Goal: Transaction & Acquisition: Purchase product/service

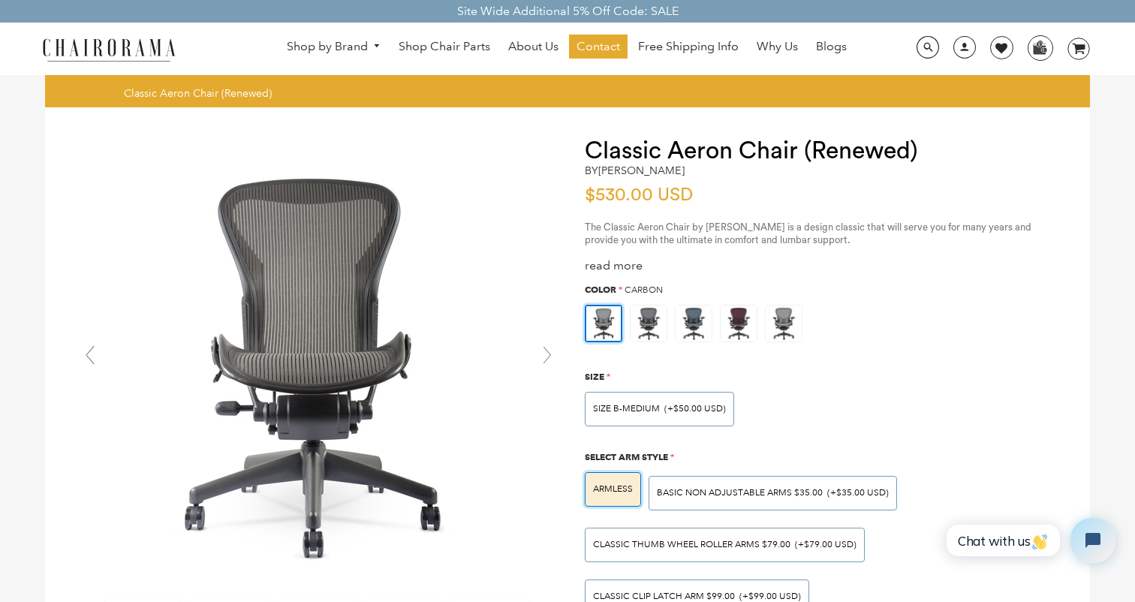
scroll to position [111, 0]
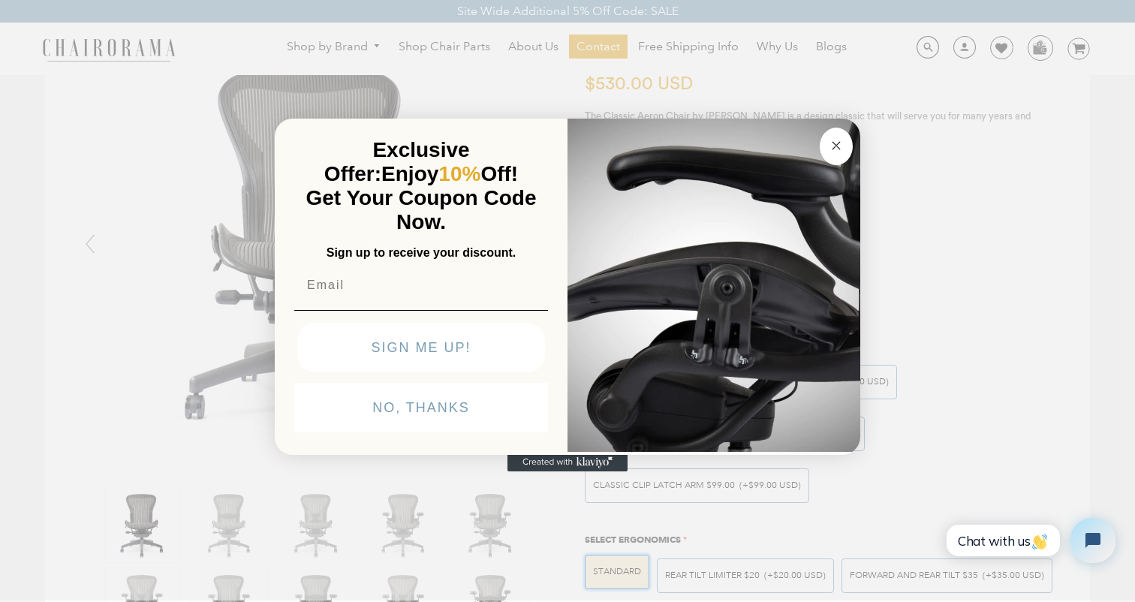
click at [844, 159] on button "Close dialog" at bounding box center [836, 147] width 33 height 38
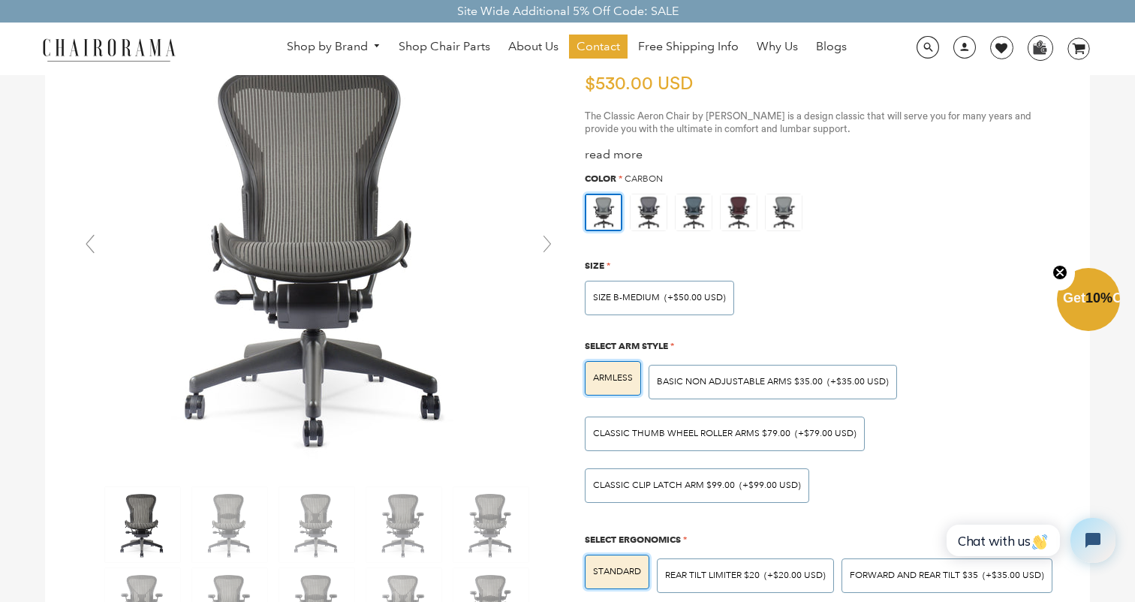
scroll to position [68, 0]
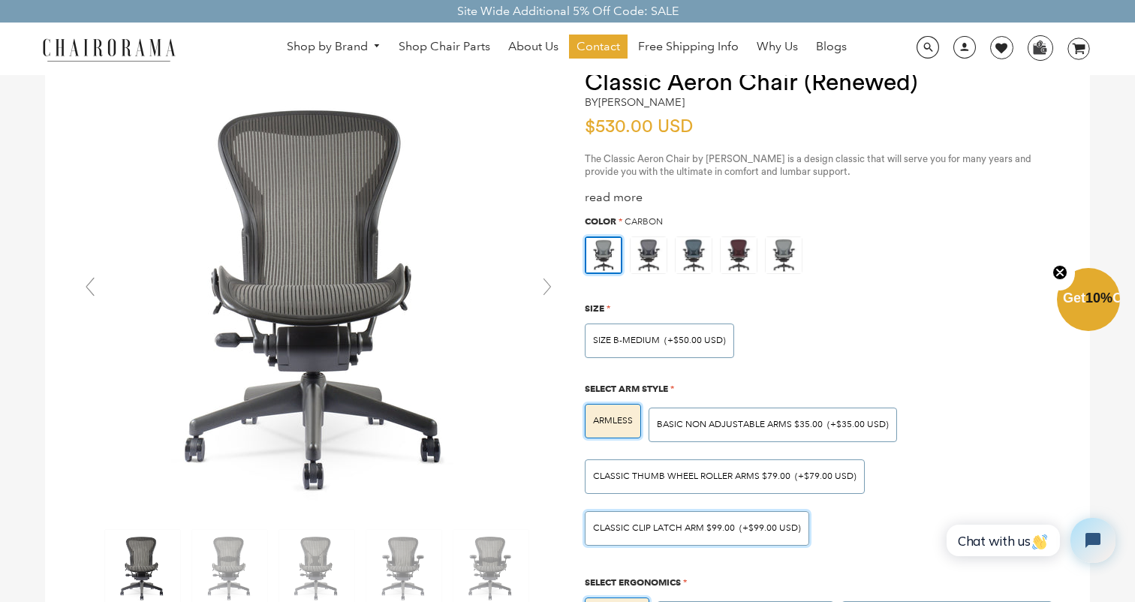
click at [692, 532] on div "Classic Clip Latch Arm $99.00 (+$99.00 USD)" at bounding box center [697, 528] width 224 height 35
click at [0, 0] on input "Classic Clip Latch Arm $99.00 (+$99.00 USD)" at bounding box center [0, 0] width 0 height 0
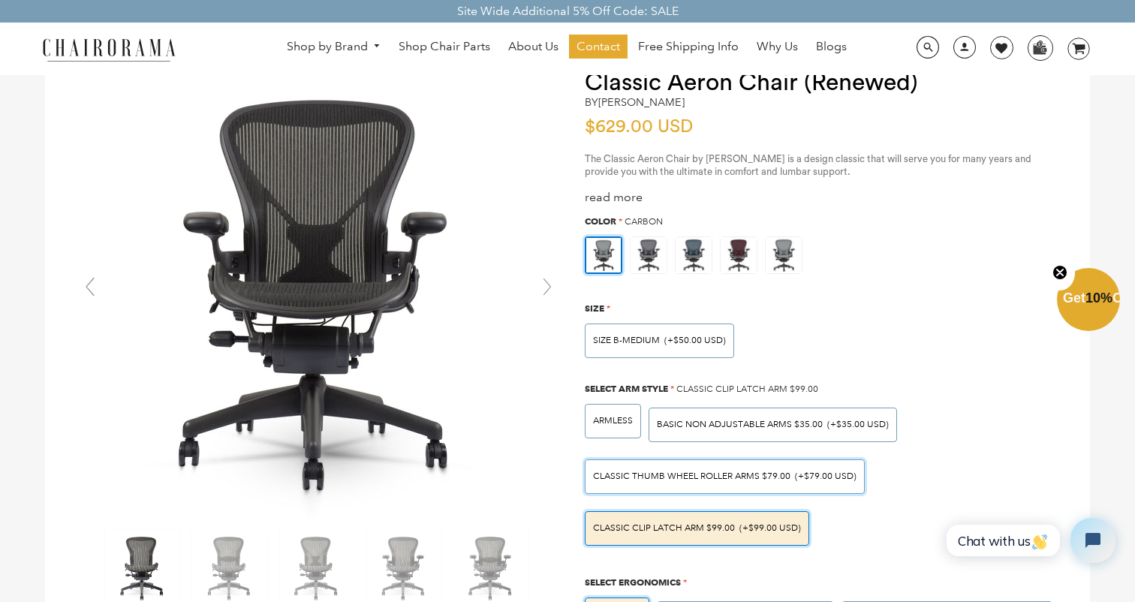
click at [695, 475] on span "Classic Thumb Wheel Roller Arms $79.00" at bounding box center [691, 476] width 197 height 11
click at [0, 0] on input "Classic Thumb Wheel Roller Arms $79.00 (+$79.00 USD)" at bounding box center [0, 0] width 0 height 0
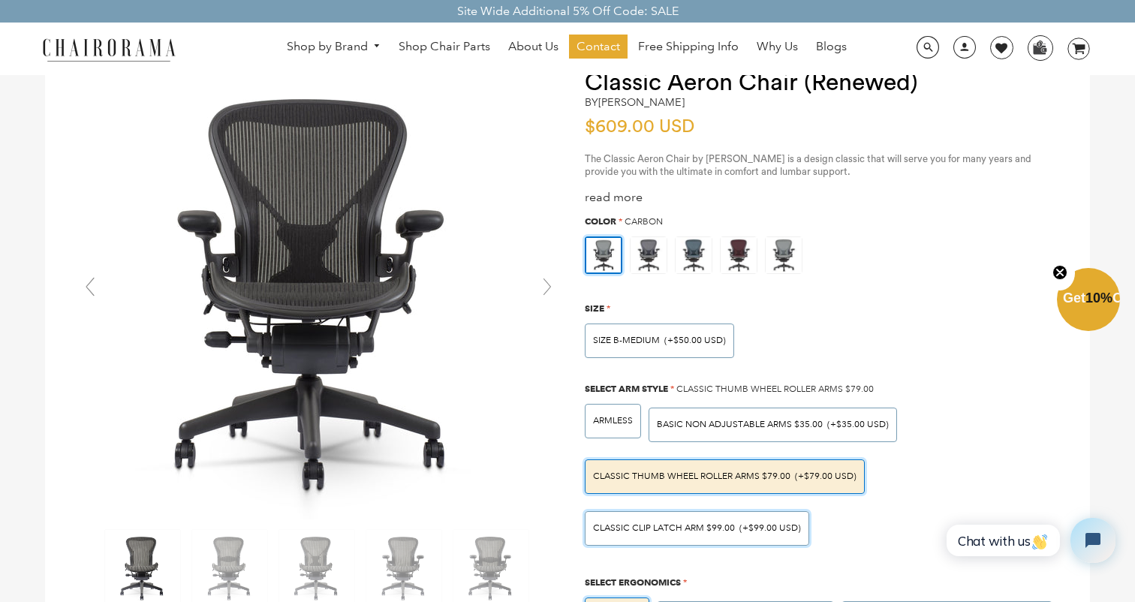
click at [682, 528] on div "Classic Clip Latch Arm $99.00 (+$99.00 USD)" at bounding box center [697, 528] width 224 height 35
click at [0, 0] on input "Classic Clip Latch Arm $99.00 (+$99.00 USD)" at bounding box center [0, 0] width 0 height 0
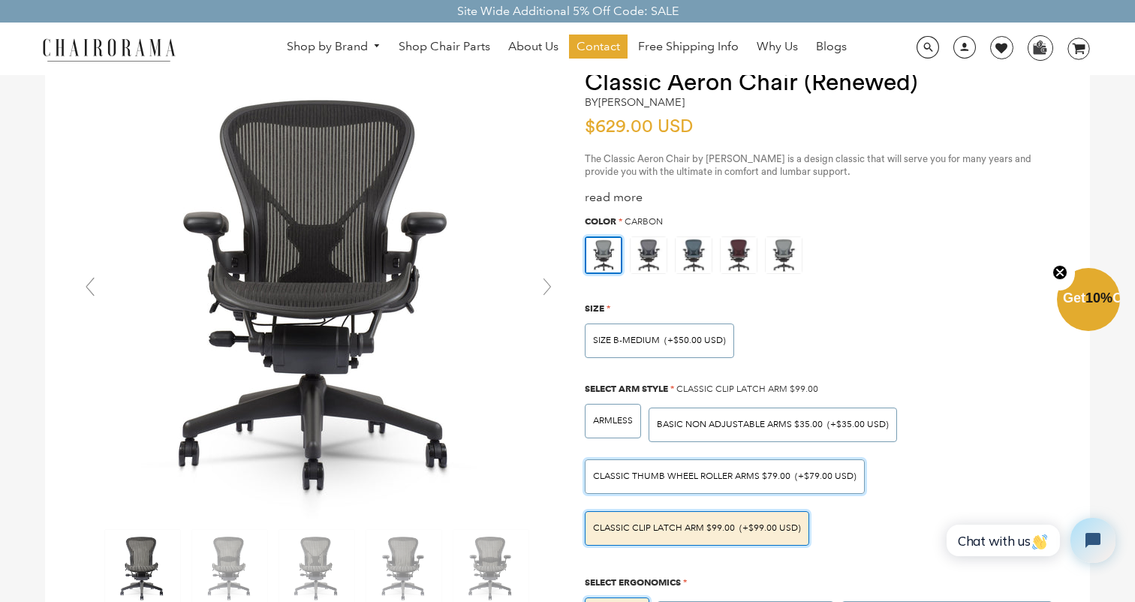
click at [680, 481] on div "Classic Thumb Wheel Roller Arms $79.00 (+$79.00 USD)" at bounding box center [725, 476] width 280 height 35
click at [0, 0] on input "Classic Thumb Wheel Roller Arms $79.00 (+$79.00 USD)" at bounding box center [0, 0] width 0 height 0
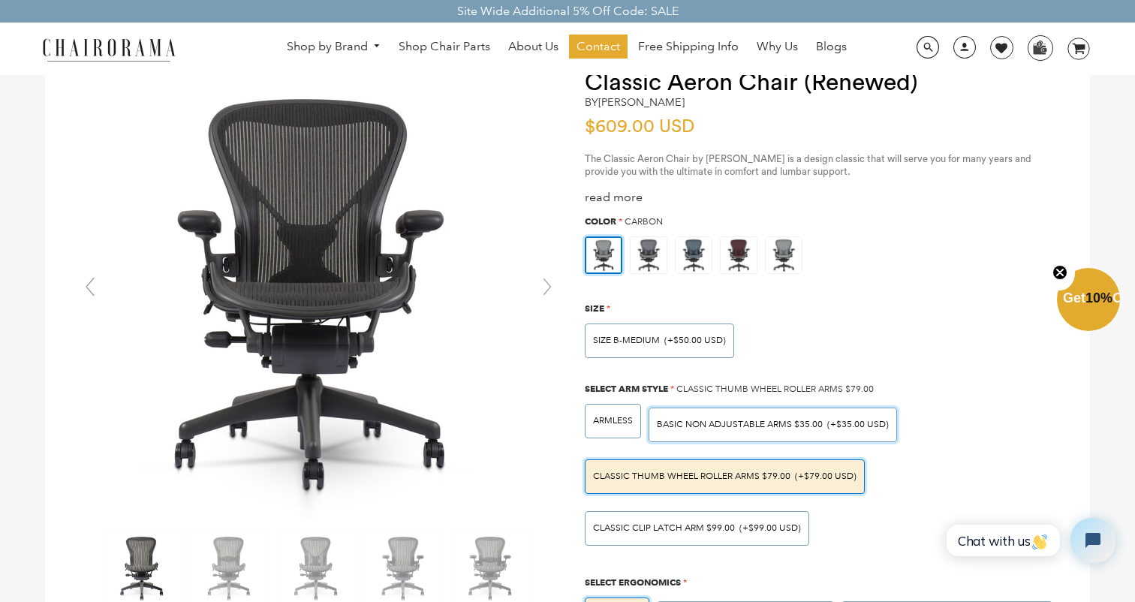
click at [747, 429] on div "BASIC NON ADJUSTABLE ARMS $35.00 (+$35.00 USD)" at bounding box center [773, 425] width 248 height 35
click at [0, 0] on input "BASIC NON ADJUSTABLE ARMS $35.00 (+$35.00 USD)" at bounding box center [0, 0] width 0 height 0
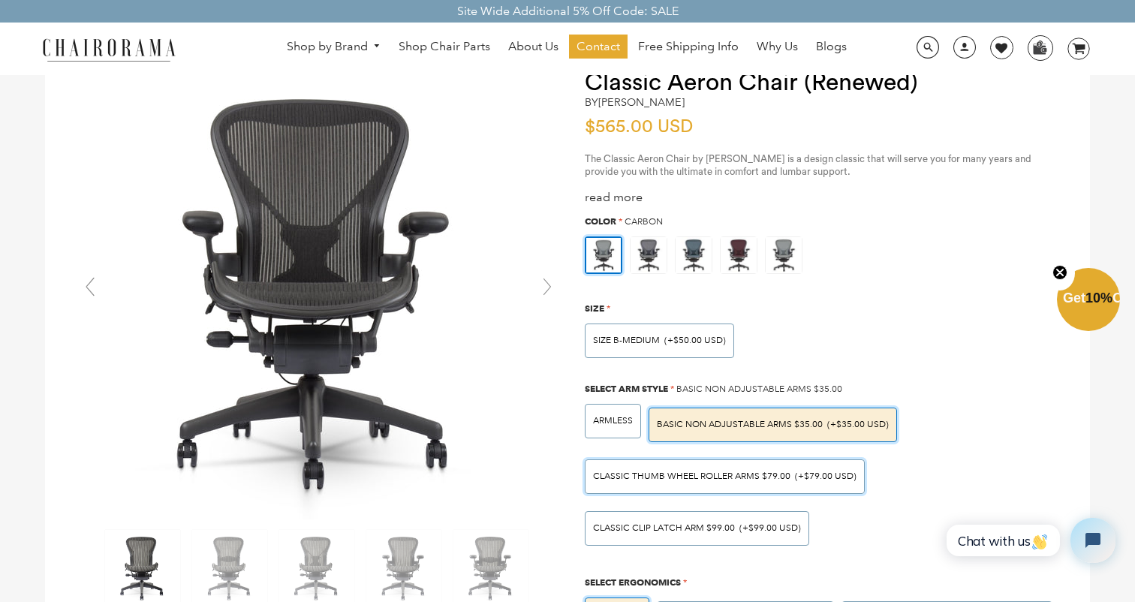
click at [715, 483] on div "Classic Thumb Wheel Roller Arms $79.00 (+$79.00 USD)" at bounding box center [725, 476] width 280 height 35
click at [0, 0] on input "Classic Thumb Wheel Roller Arms $79.00 (+$79.00 USD)" at bounding box center [0, 0] width 0 height 0
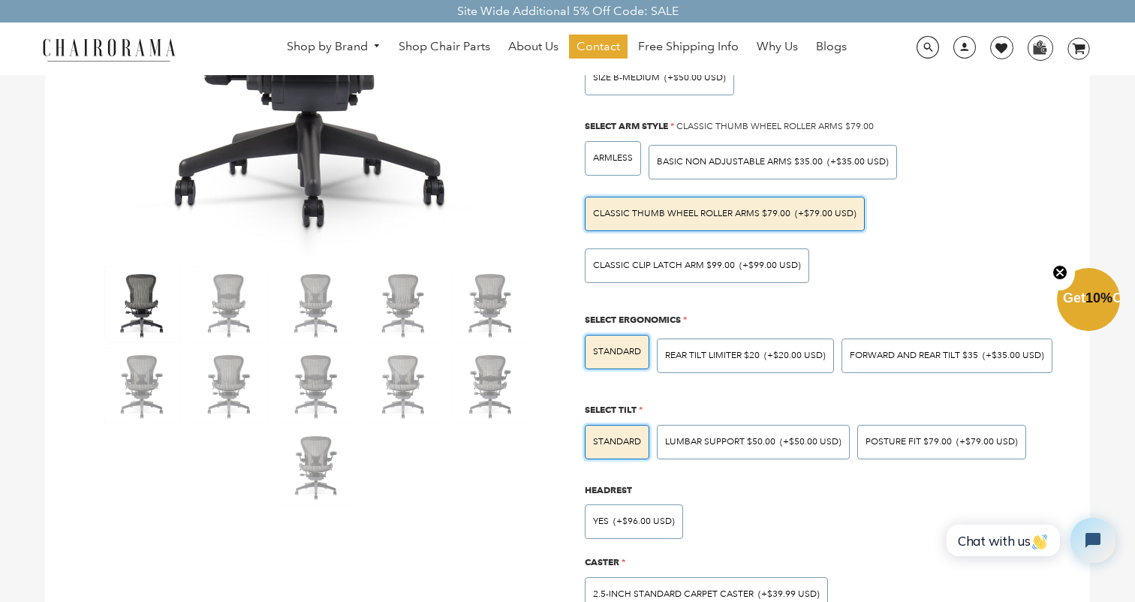
scroll to position [342, 0]
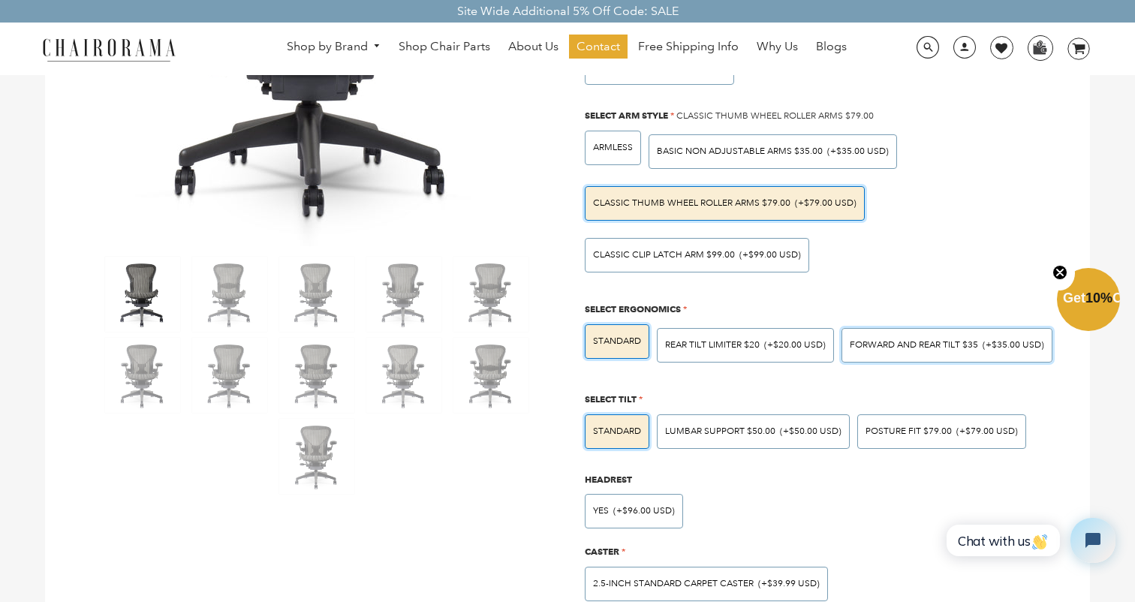
click at [894, 344] on span "Forward And Rear Tilt $35" at bounding box center [914, 344] width 128 height 11
click at [0, 0] on input "Forward And Rear Tilt $35 (+$35.00 USD)" at bounding box center [0, 0] width 0 height 0
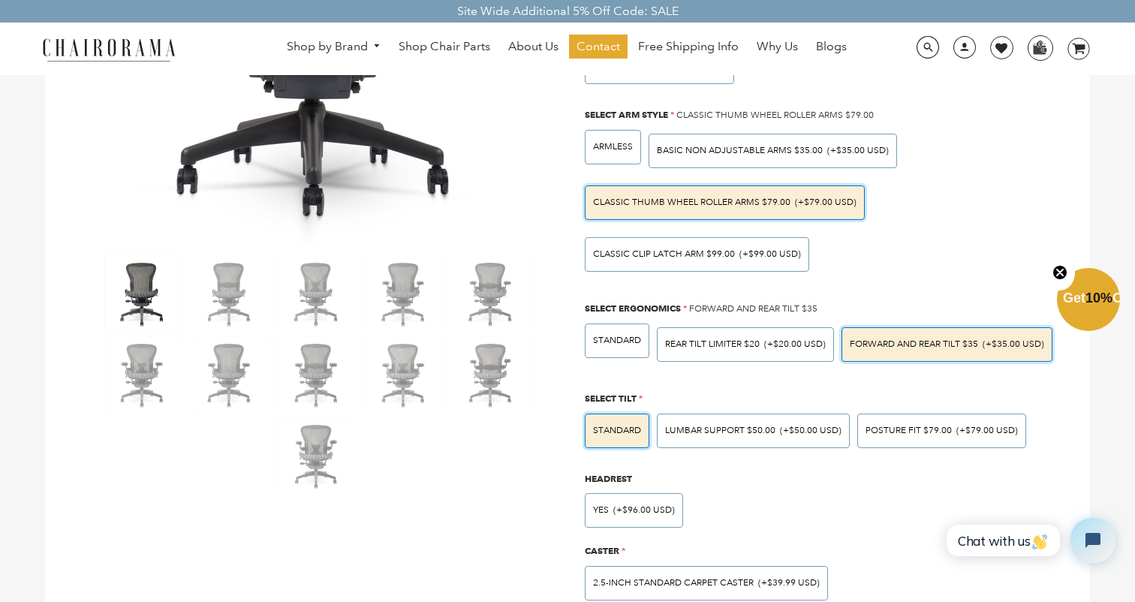
scroll to position [343, 0]
click at [767, 424] on span "LUMBAR SUPPORT $50.00" at bounding box center [720, 429] width 110 height 11
click at [0, 0] on input "LUMBAR SUPPORT $50.00 (+$50.00 USD)" at bounding box center [0, 0] width 0 height 0
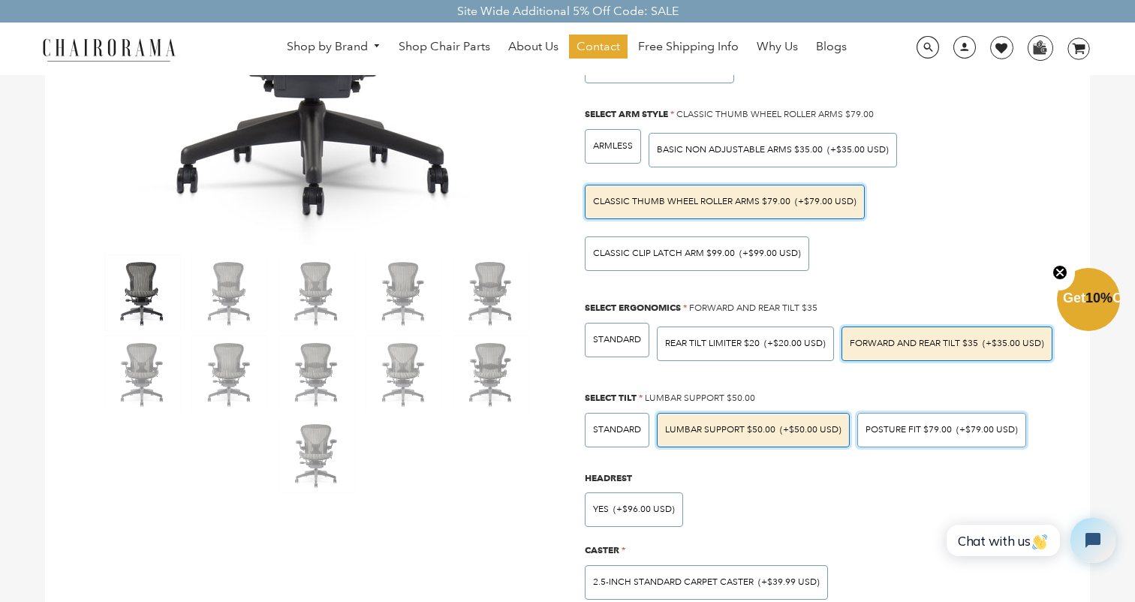
click at [881, 433] on div "POSTURE FIT $79.00 (+$79.00 USD)" at bounding box center [941, 430] width 169 height 35
click at [0, 0] on input "POSTURE FIT $79.00 (+$79.00 USD)" at bounding box center [0, 0] width 0 height 0
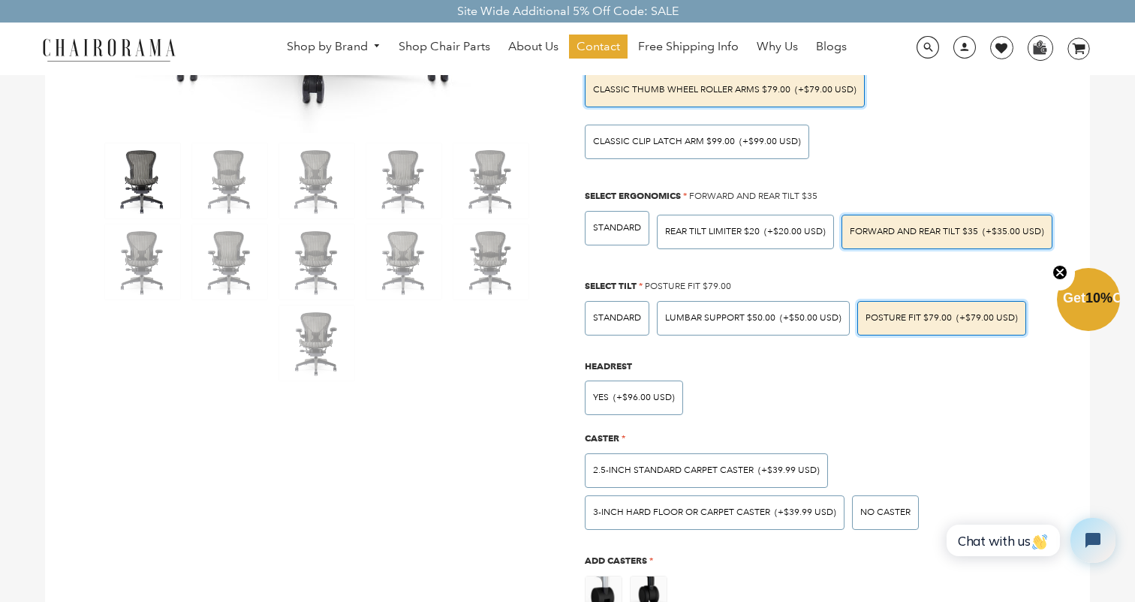
scroll to position [469, 0]
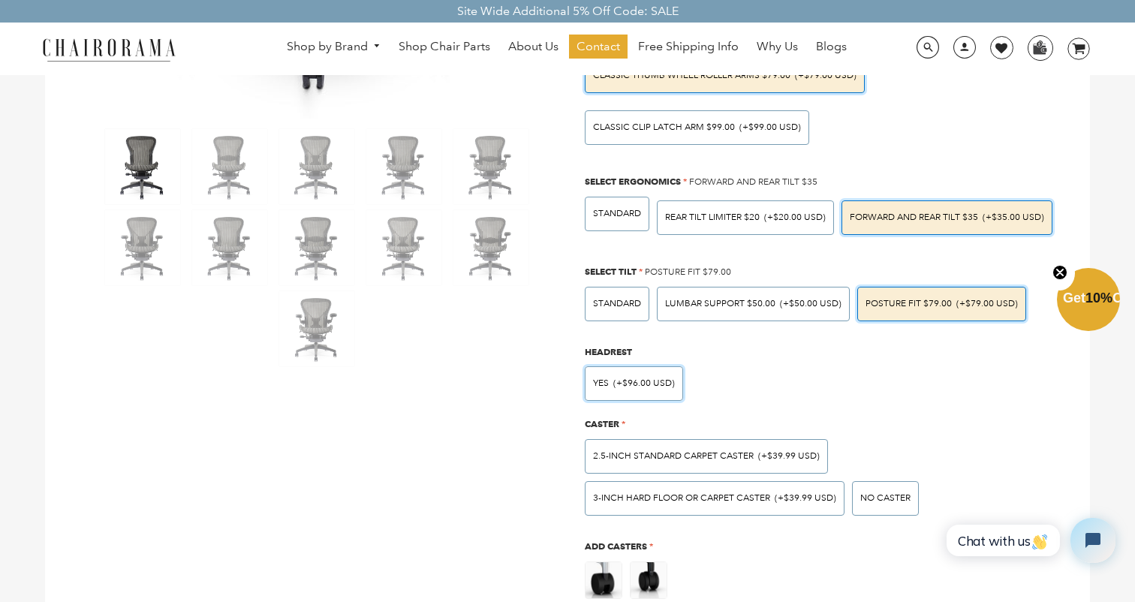
click at [670, 381] on span "(+$96.00 USD)" at bounding box center [644, 383] width 62 height 9
click at [0, 0] on input "Yes (+$96.00 USD)" at bounding box center [0, 0] width 0 height 0
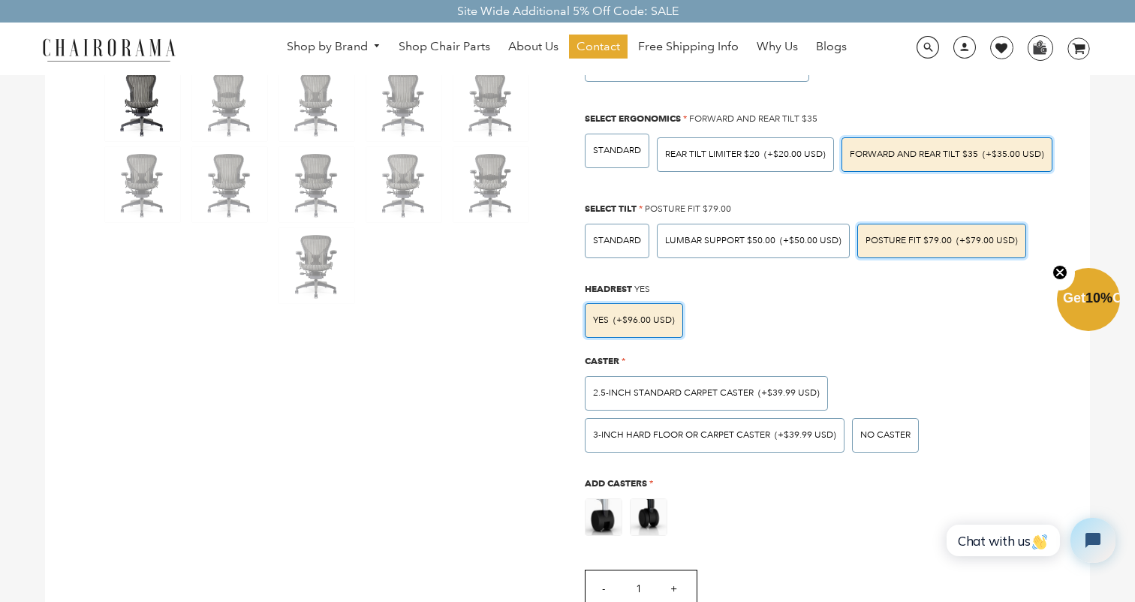
scroll to position [667, 0]
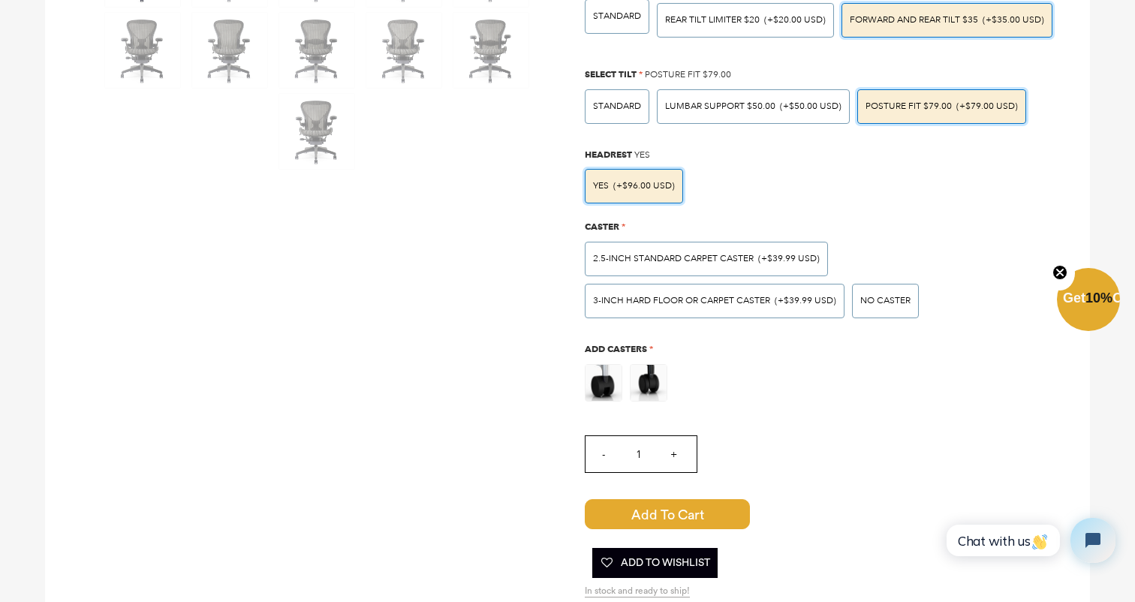
click at [634, 182] on span "(+$96.00 USD)" at bounding box center [644, 186] width 62 height 9
click at [0, 0] on input "Yes (+$96.00 USD)" at bounding box center [0, 0] width 0 height 0
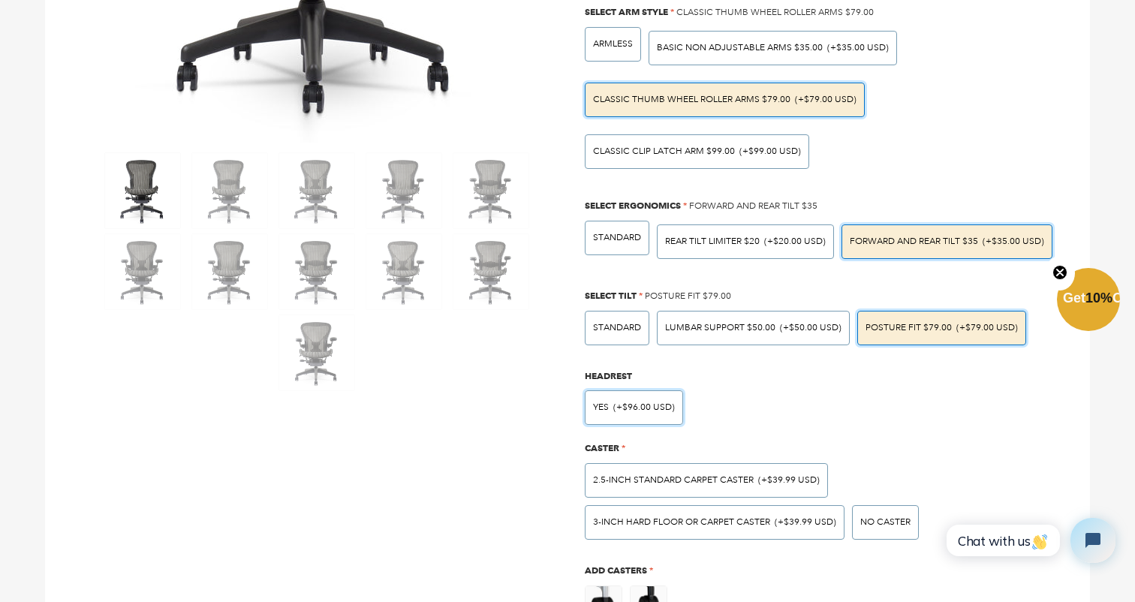
scroll to position [807, 0]
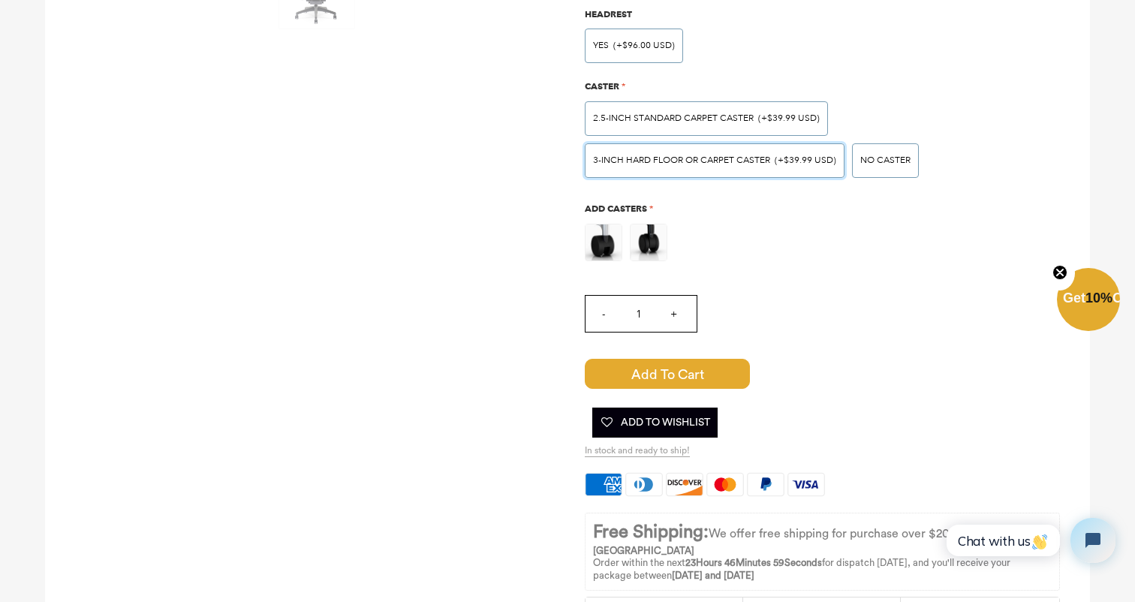
click at [650, 156] on span "3-inch Hard Floor or Carpet Caster" at bounding box center [681, 160] width 177 height 11
click at [0, 0] on input "3-inch Hard Floor or Carpet Caster (+$39.99 USD)" at bounding box center [0, 0] width 0 height 0
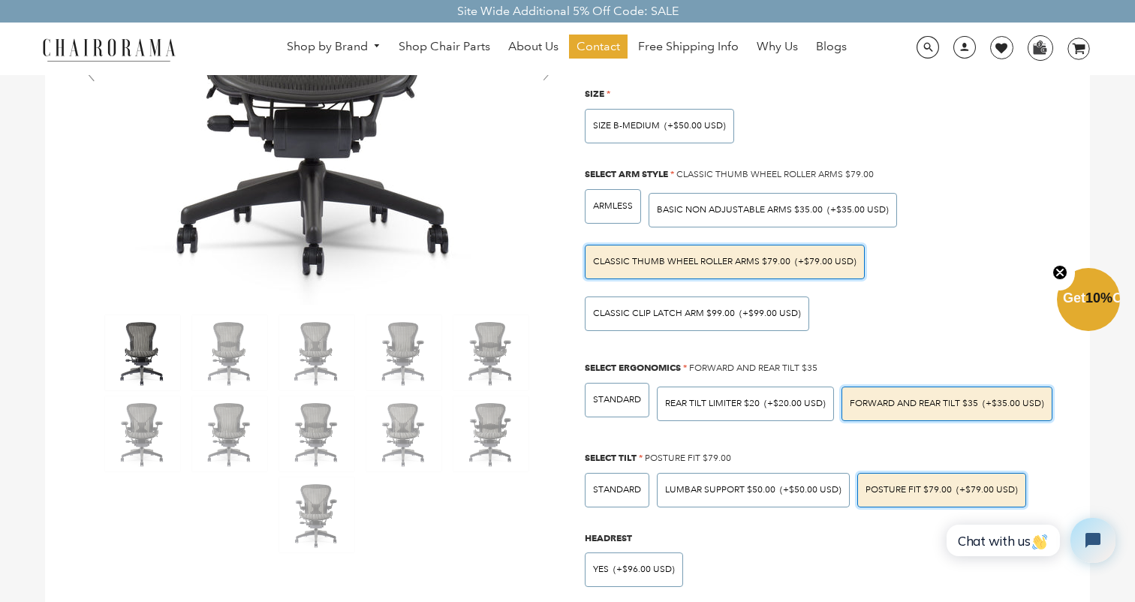
scroll to position [268, 0]
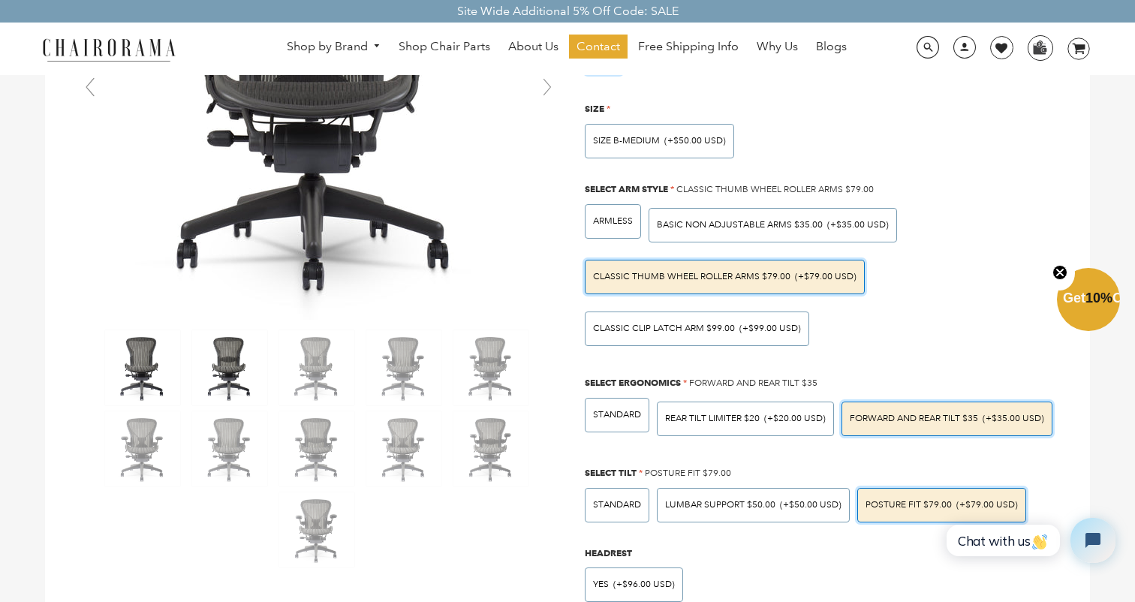
click at [238, 393] on img at bounding box center [229, 367] width 75 height 75
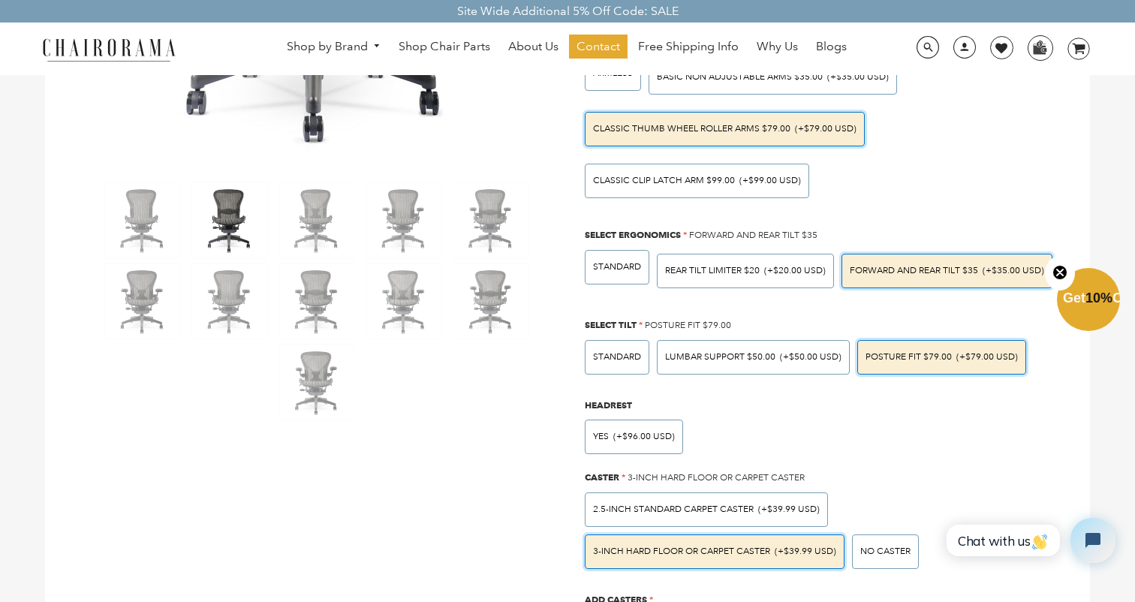
scroll to position [530, 0]
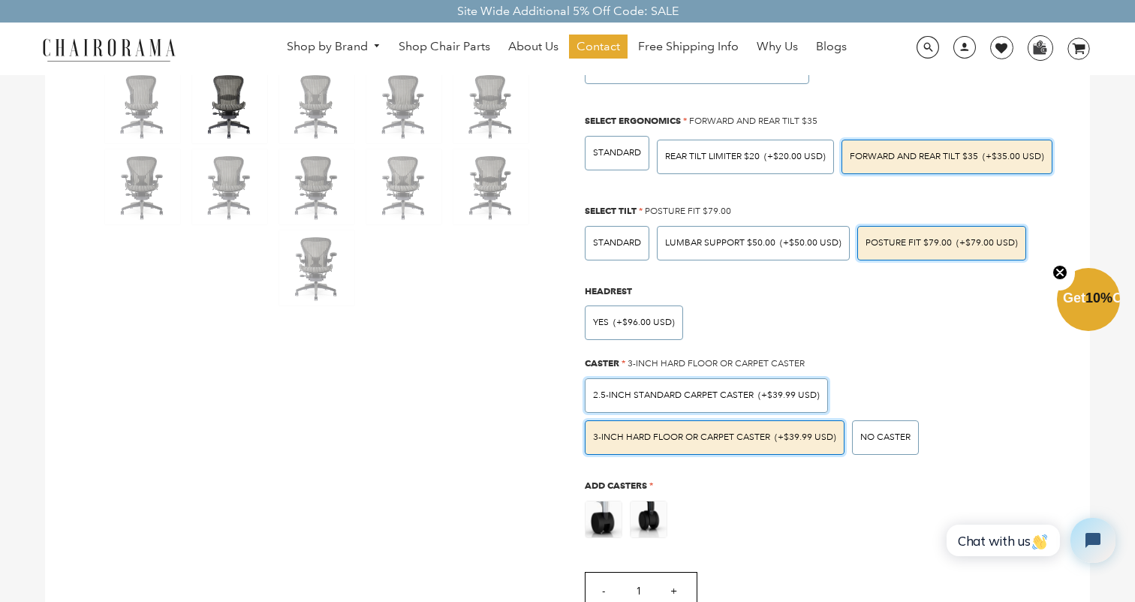
click at [668, 393] on div "2.5-inch Standard Carpet Caster (+$39.99 USD)" at bounding box center [706, 395] width 243 height 35
click at [0, 0] on input "2.5-inch Standard Carpet Caster (+$39.99 USD)" at bounding box center [0, 0] width 0 height 0
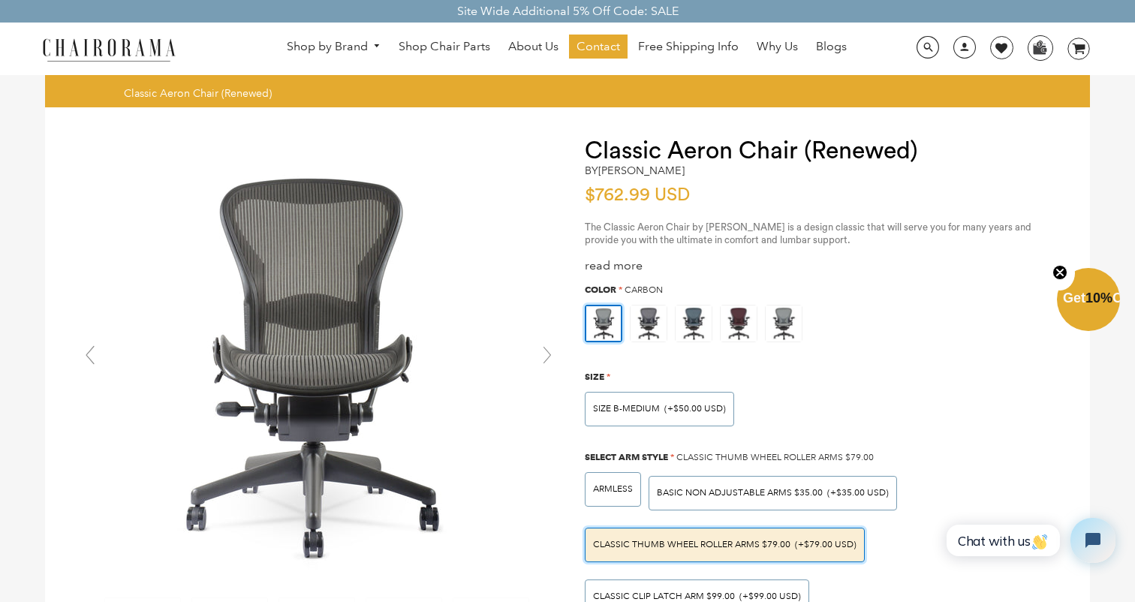
scroll to position [0, 0]
